Goal: Navigation & Orientation: Find specific page/section

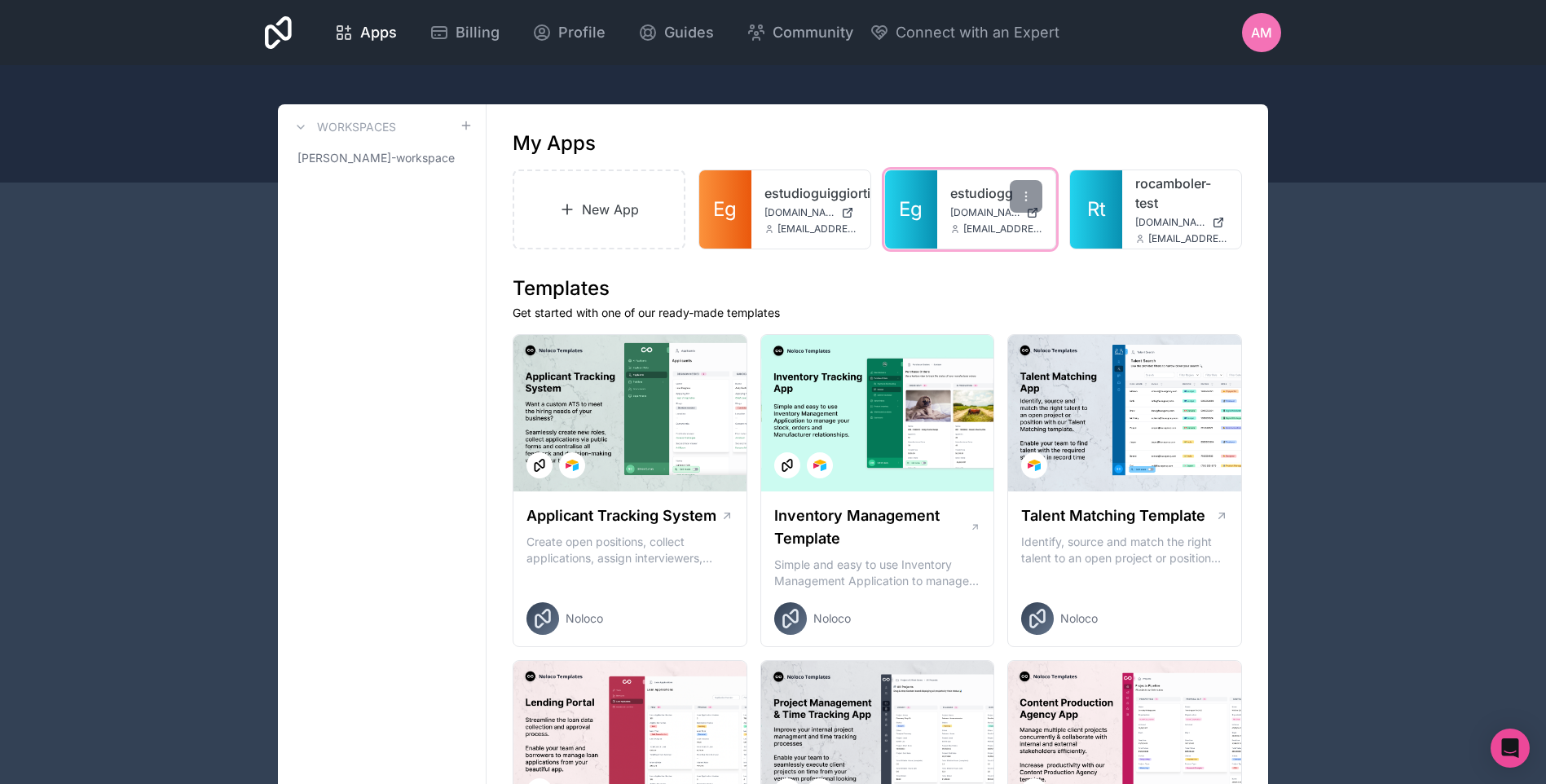
click at [962, 189] on link "estudiogg" at bounding box center [997, 193] width 93 height 20
click at [978, 195] on link "estudiogg" at bounding box center [997, 193] width 93 height 20
click at [989, 197] on link "estudiogg" at bounding box center [997, 193] width 93 height 20
